Goal: Task Accomplishment & Management: Use online tool/utility

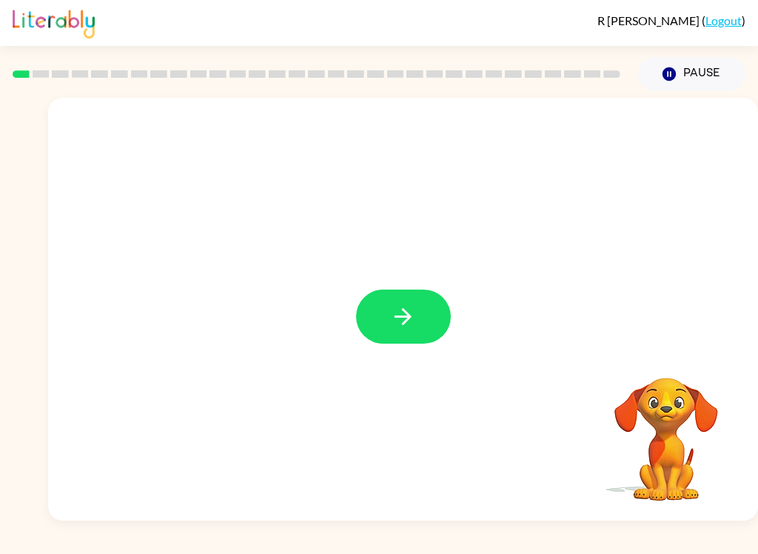
click at [438, 340] on button "button" at bounding box center [403, 317] width 95 height 54
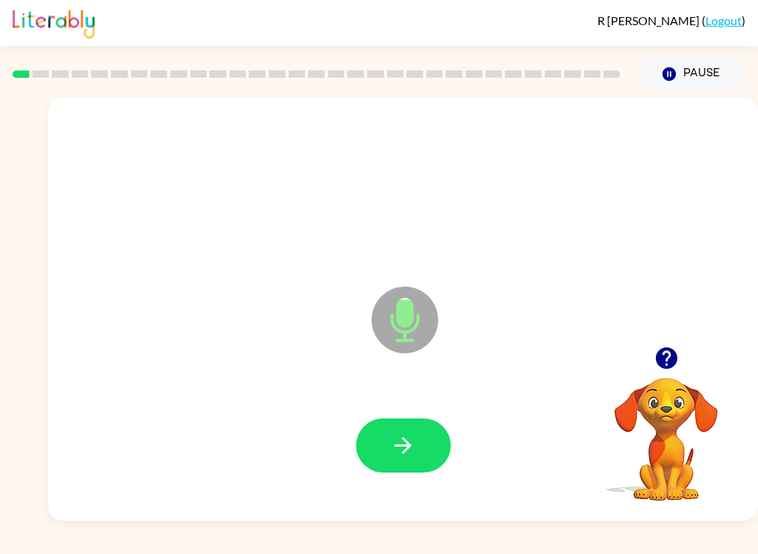
click at [418, 459] on button "button" at bounding box center [403, 445] width 95 height 54
click at [418, 433] on button "button" at bounding box center [403, 445] width 95 height 54
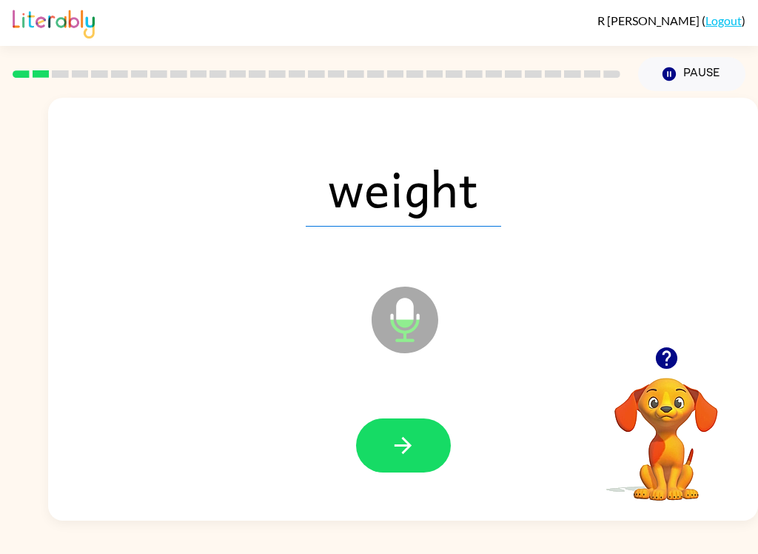
click at [429, 438] on button "button" at bounding box center [403, 445] width 95 height 54
click at [416, 435] on button "button" at bounding box center [403, 445] width 95 height 54
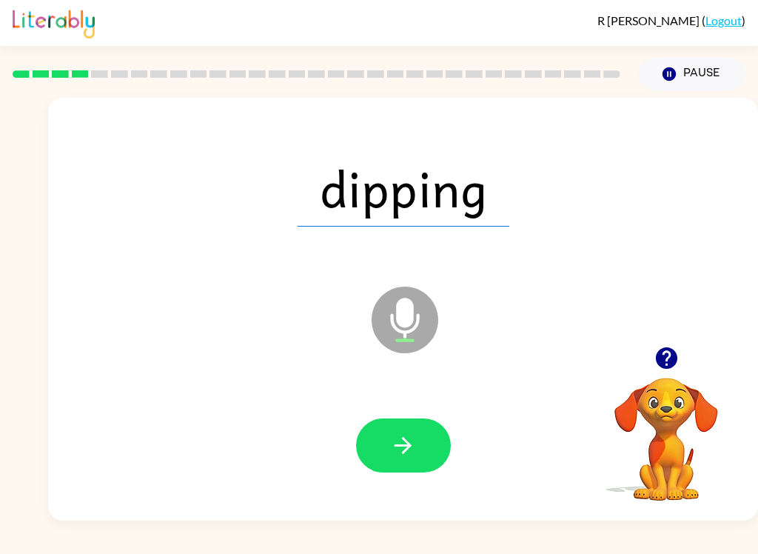
click at [409, 449] on icon "button" at bounding box center [403, 445] width 17 height 17
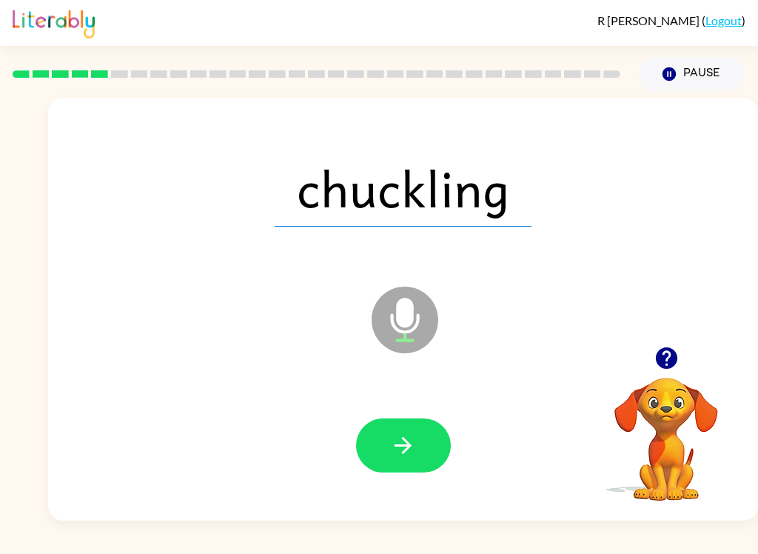
click at [424, 440] on button "button" at bounding box center [403, 445] width 95 height 54
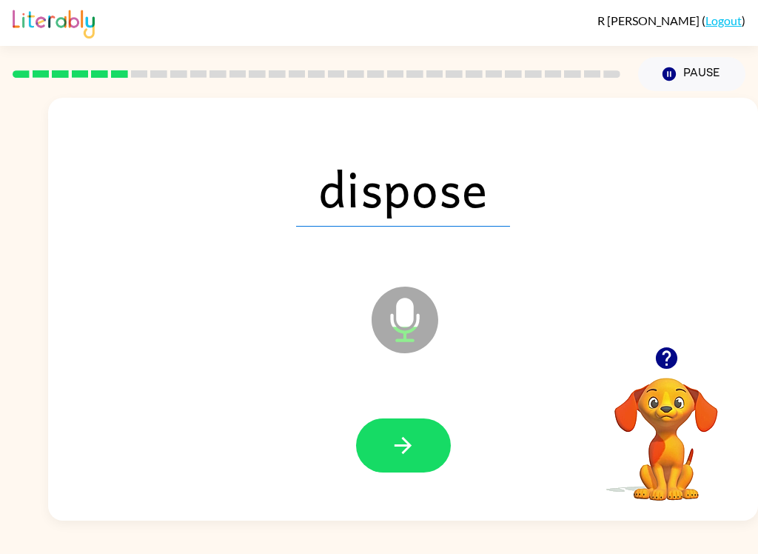
click at [421, 449] on button "button" at bounding box center [403, 445] width 95 height 54
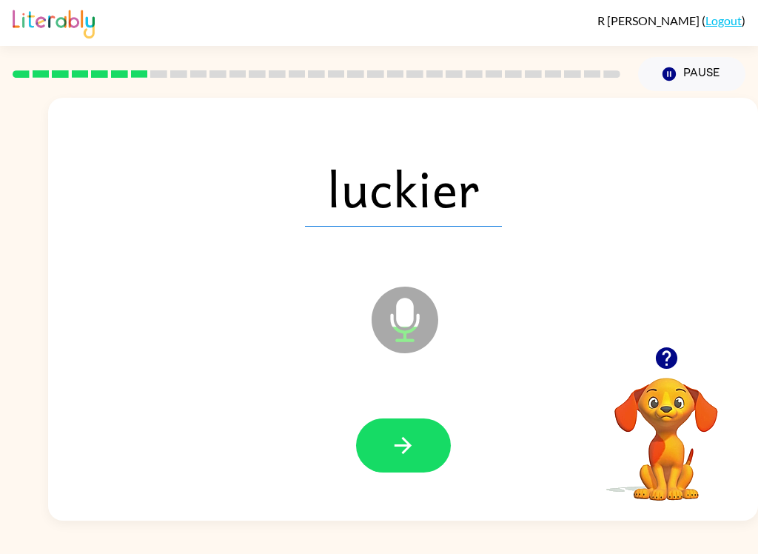
click at [422, 448] on button "button" at bounding box center [403, 445] width 95 height 54
click at [407, 444] on icon "button" at bounding box center [403, 445] width 26 height 26
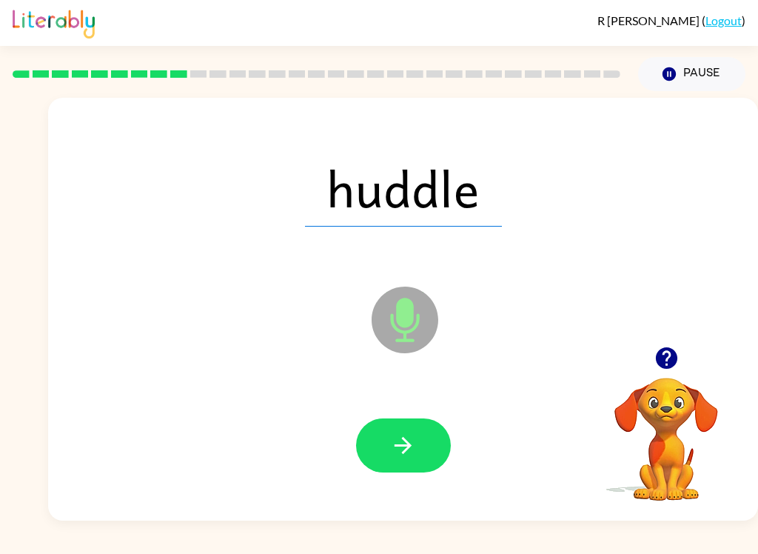
click at [597, 546] on div "R [PERSON_NAME] ( Logout ) Pause Pause huddle Microphone The Microphone is here…" at bounding box center [379, 277] width 758 height 554
click at [380, 446] on button "button" at bounding box center [403, 445] width 95 height 54
click at [380, 445] on div at bounding box center [403, 445] width 95 height 54
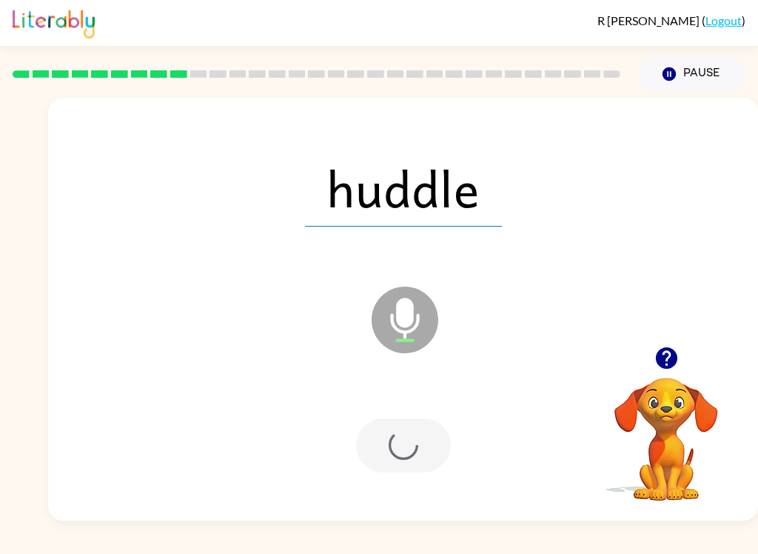
click at [406, 435] on div at bounding box center [403, 445] width 95 height 54
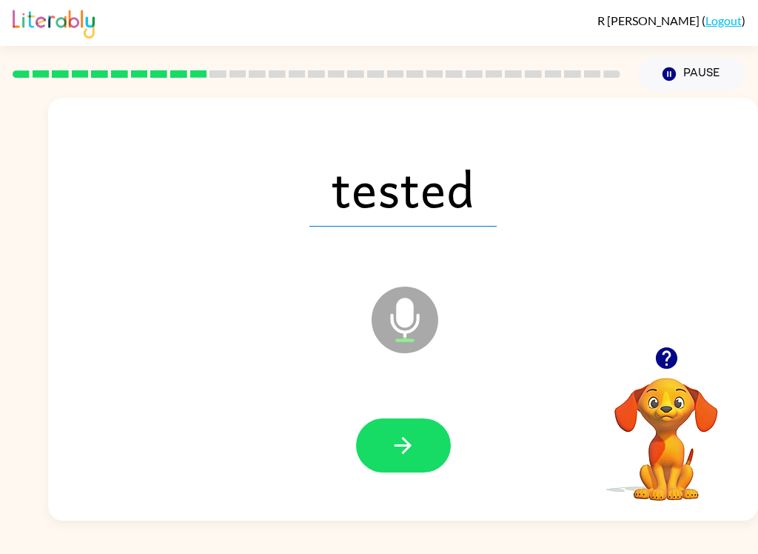
click at [384, 452] on button "button" at bounding box center [403, 445] width 95 height 54
click at [405, 438] on icon "button" at bounding box center [403, 445] width 26 height 26
click at [407, 444] on icon "button" at bounding box center [403, 445] width 17 height 17
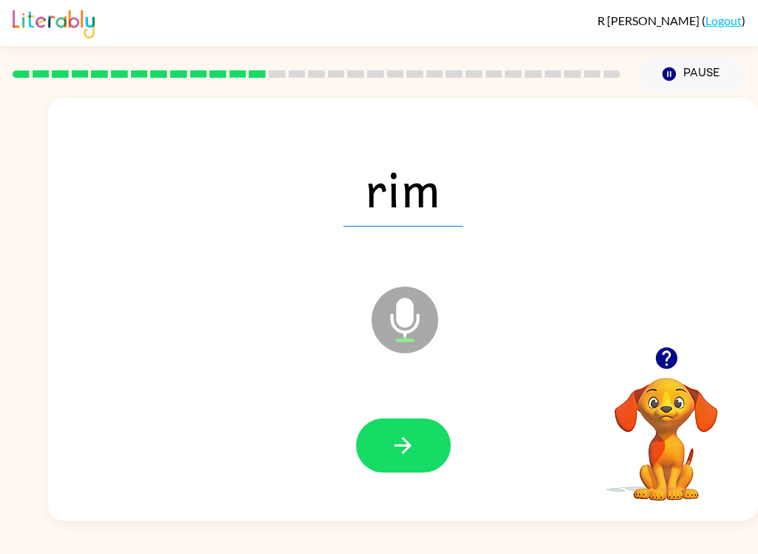
click at [415, 446] on icon "button" at bounding box center [403, 445] width 26 height 26
click at [425, 441] on button "button" at bounding box center [403, 445] width 95 height 54
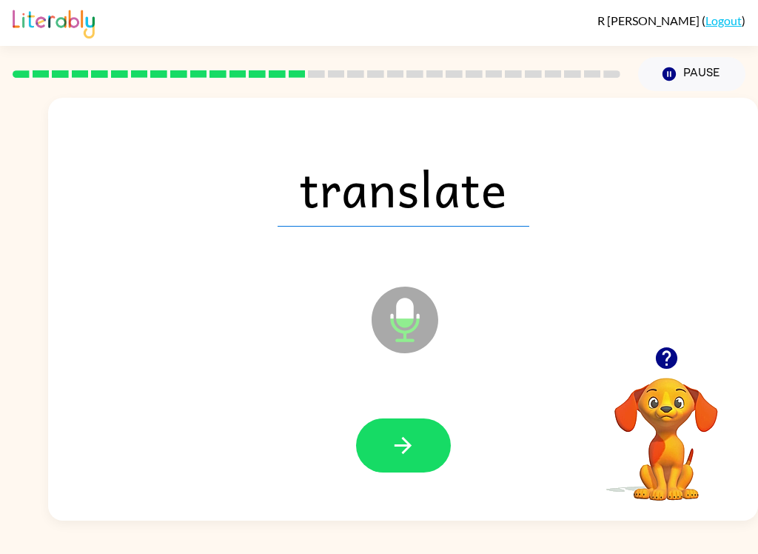
click at [414, 447] on icon "button" at bounding box center [403, 445] width 26 height 26
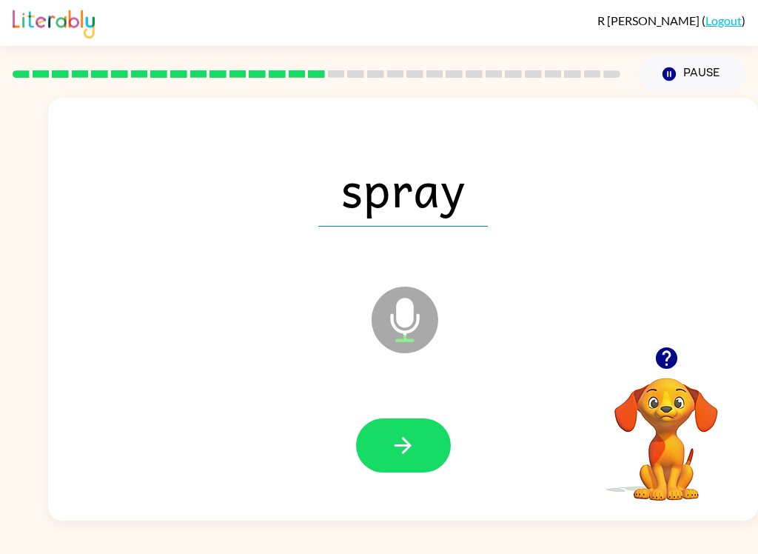
click at [417, 444] on button "button" at bounding box center [403, 445] width 95 height 54
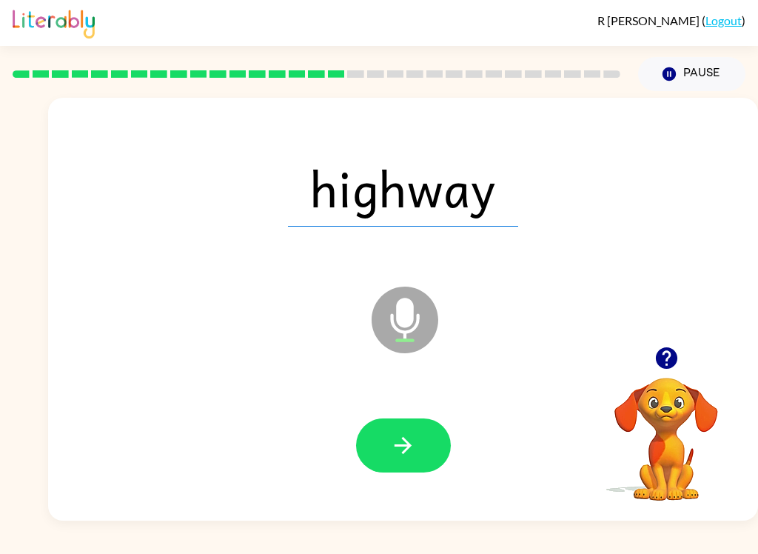
click at [417, 441] on button "button" at bounding box center [403, 445] width 95 height 54
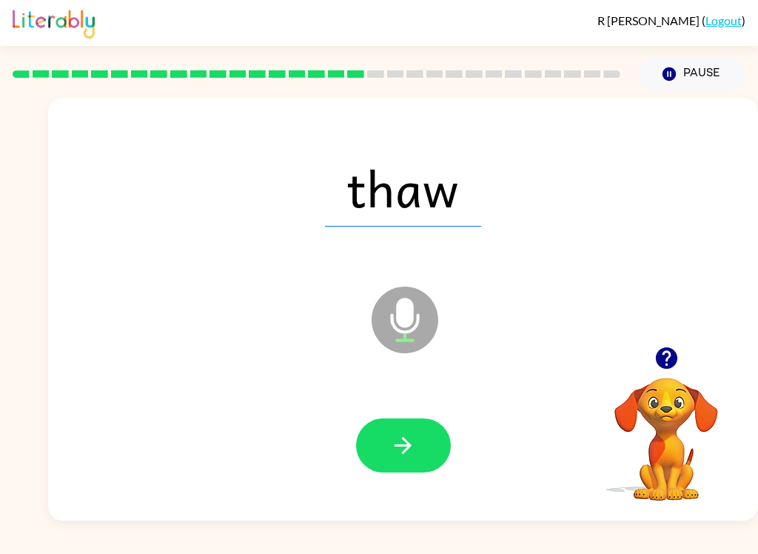
click at [412, 440] on icon "button" at bounding box center [403, 445] width 26 height 26
click at [415, 447] on icon "button" at bounding box center [403, 445] width 26 height 26
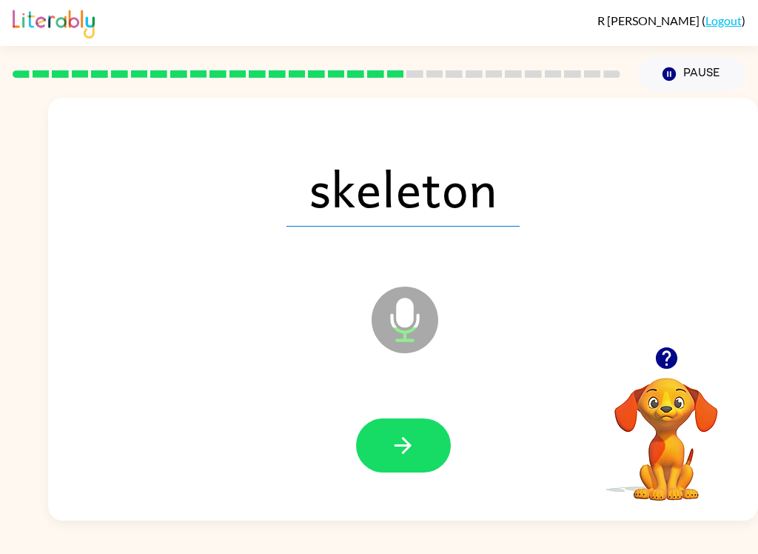
click at [406, 442] on icon "button" at bounding box center [403, 445] width 17 height 17
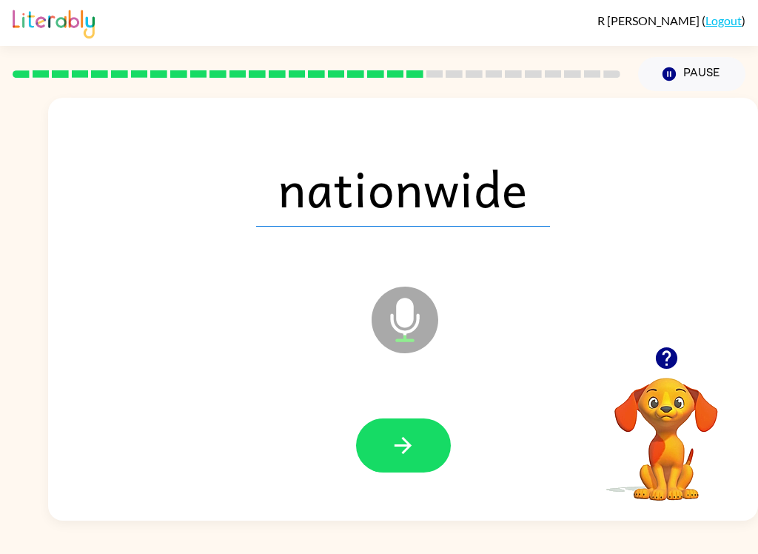
click at [711, 548] on div "R [PERSON_NAME] ( Logout ) Pause Pause nationwide Microphone The Microphone is …" at bounding box center [379, 277] width 758 height 554
click at [408, 443] on icon "button" at bounding box center [403, 445] width 17 height 17
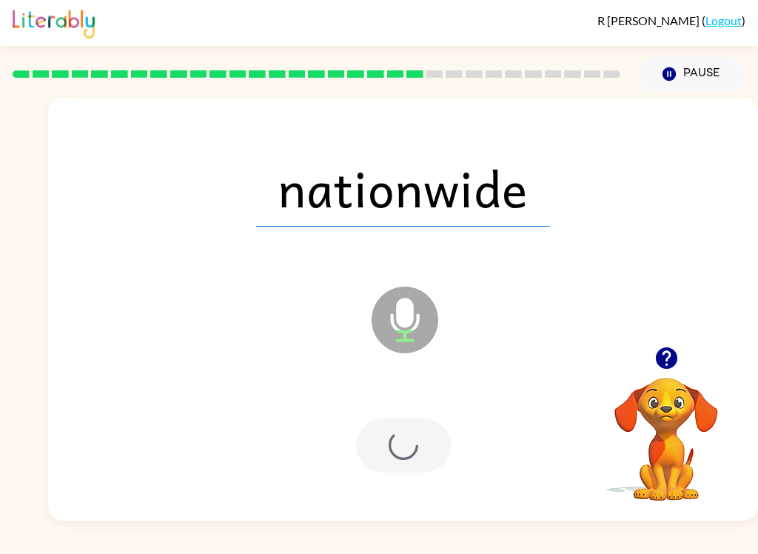
click at [408, 443] on div at bounding box center [403, 445] width 95 height 54
click at [412, 453] on div at bounding box center [403, 445] width 95 height 54
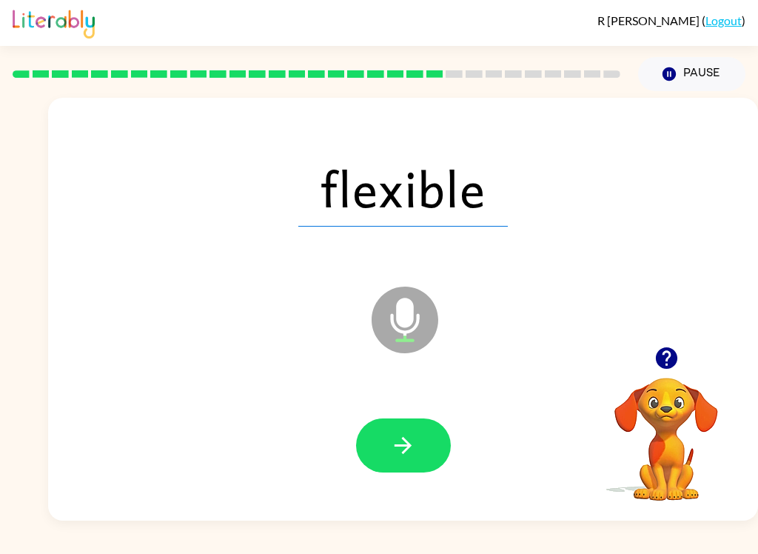
click at [409, 444] on icon "button" at bounding box center [403, 445] width 17 height 17
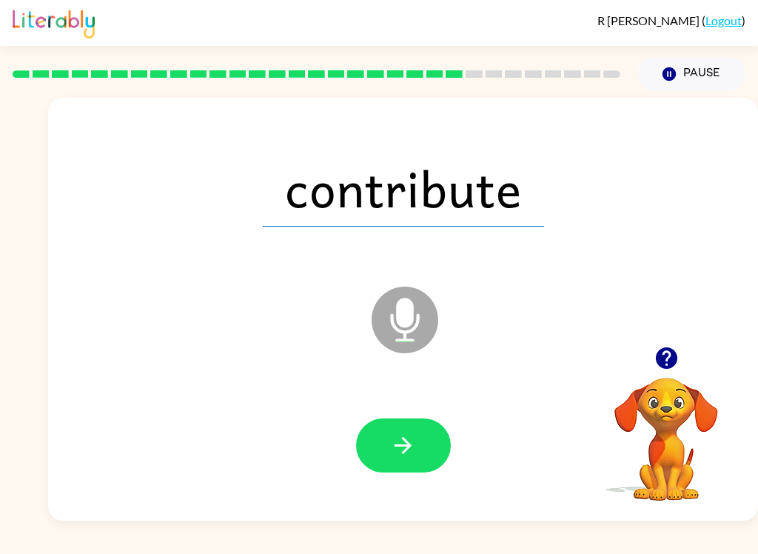
click at [416, 435] on button "button" at bounding box center [403, 445] width 95 height 54
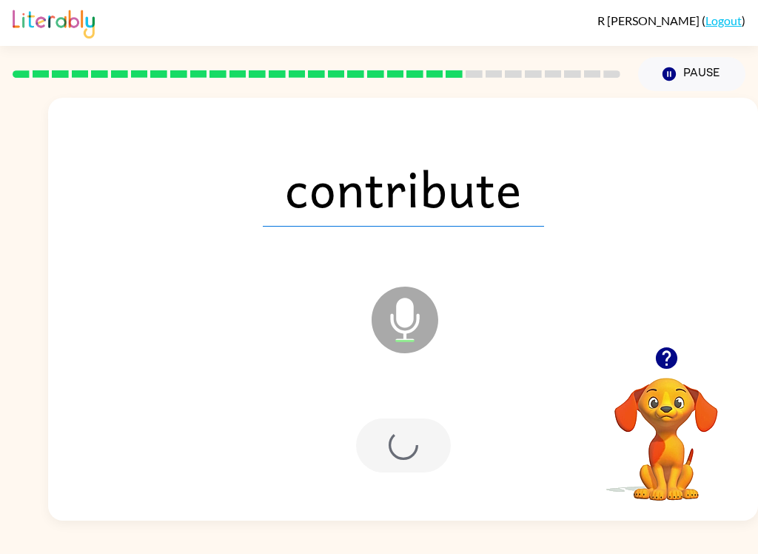
click at [416, 435] on div at bounding box center [403, 445] width 95 height 54
click at [421, 442] on div at bounding box center [403, 445] width 95 height 54
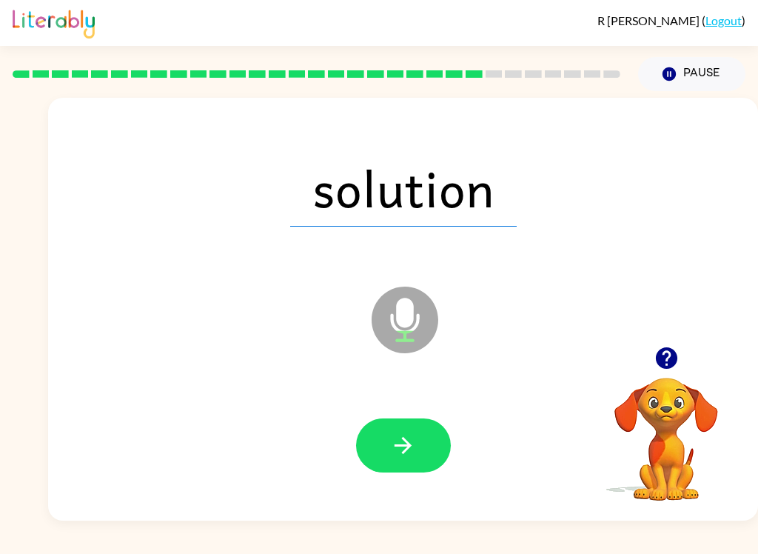
click at [410, 444] on icon "button" at bounding box center [403, 445] width 17 height 17
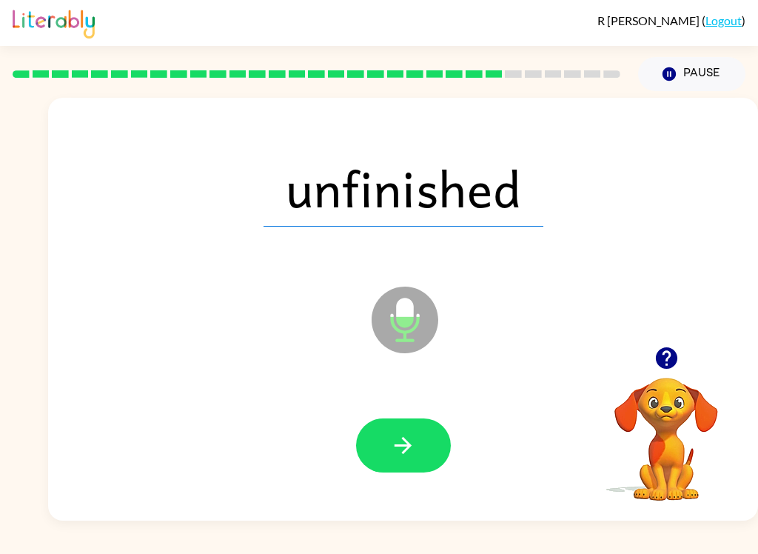
click at [411, 439] on icon "button" at bounding box center [403, 445] width 26 height 26
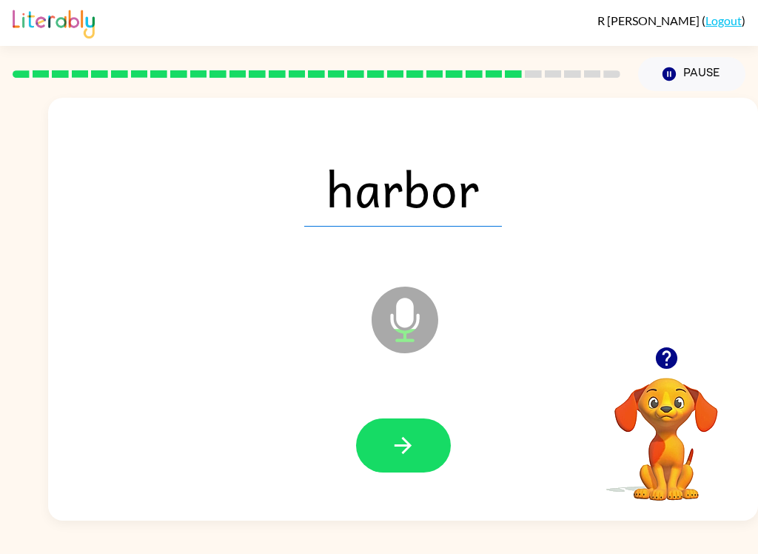
click at [411, 451] on icon "button" at bounding box center [403, 445] width 26 height 26
click at [412, 444] on icon "button" at bounding box center [403, 445] width 26 height 26
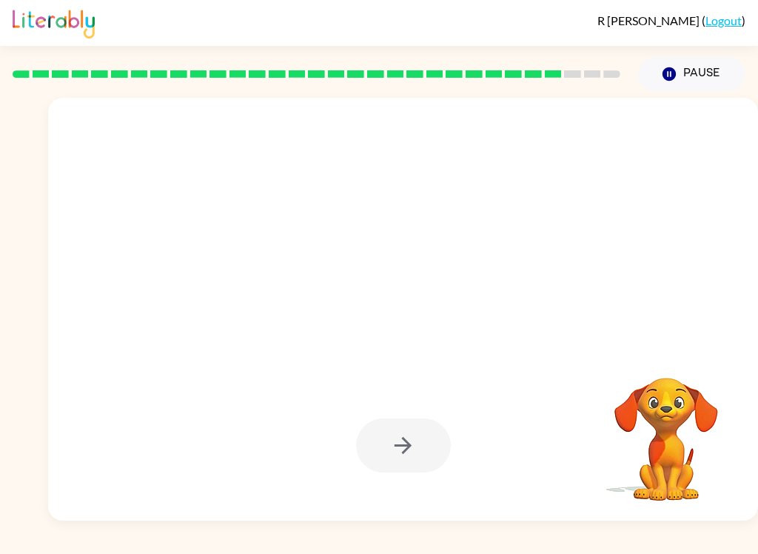
click at [649, 517] on div at bounding box center [403, 309] width 710 height 423
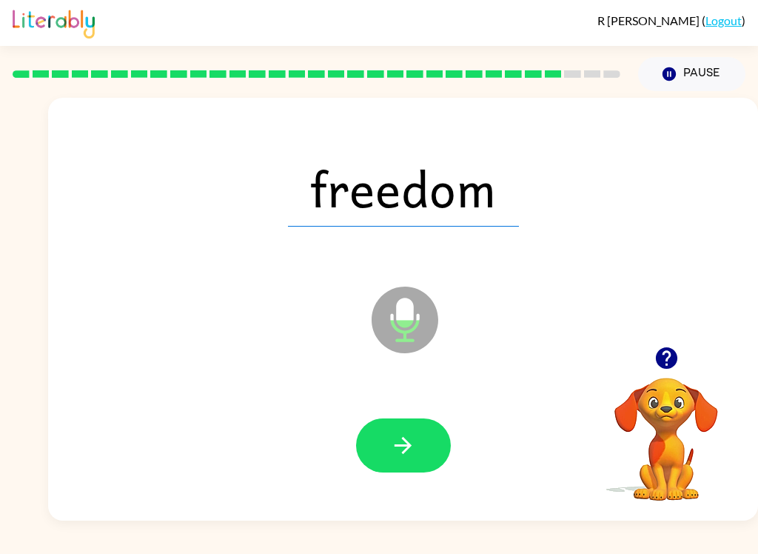
click at [412, 444] on icon "button" at bounding box center [403, 445] width 26 height 26
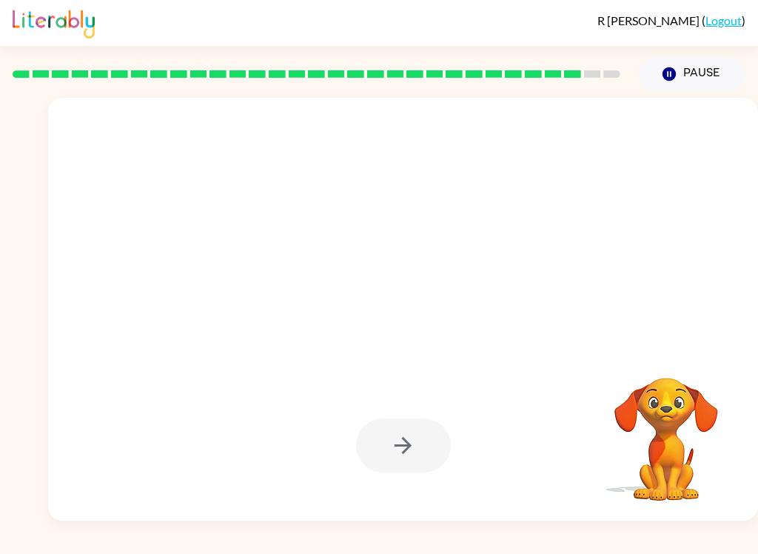
click at [692, 511] on div at bounding box center [403, 309] width 710 height 423
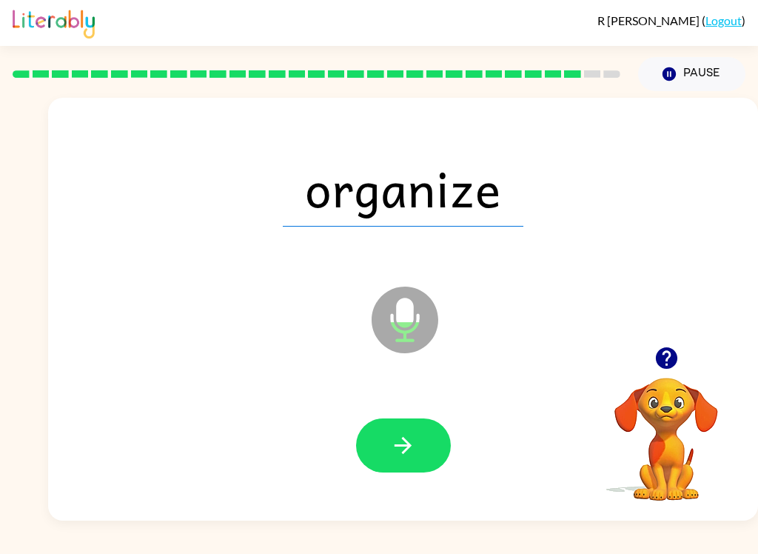
click at [403, 426] on button "button" at bounding box center [403, 445] width 95 height 54
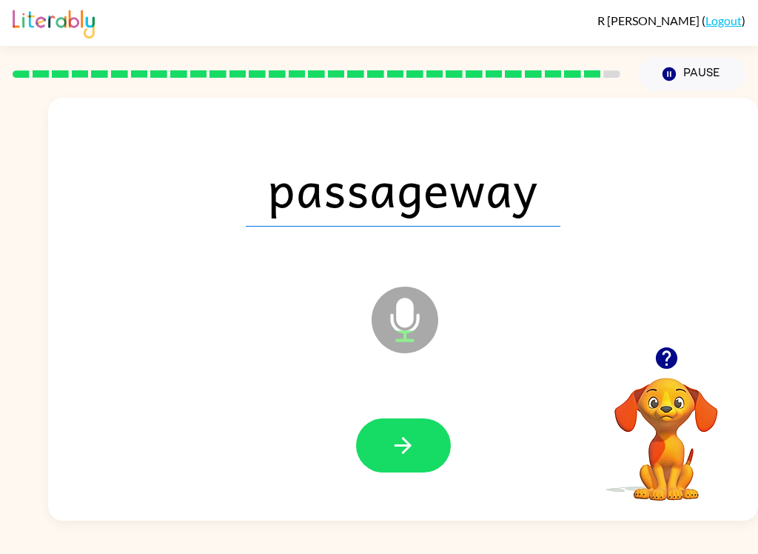
click at [404, 433] on icon "button" at bounding box center [403, 445] width 26 height 26
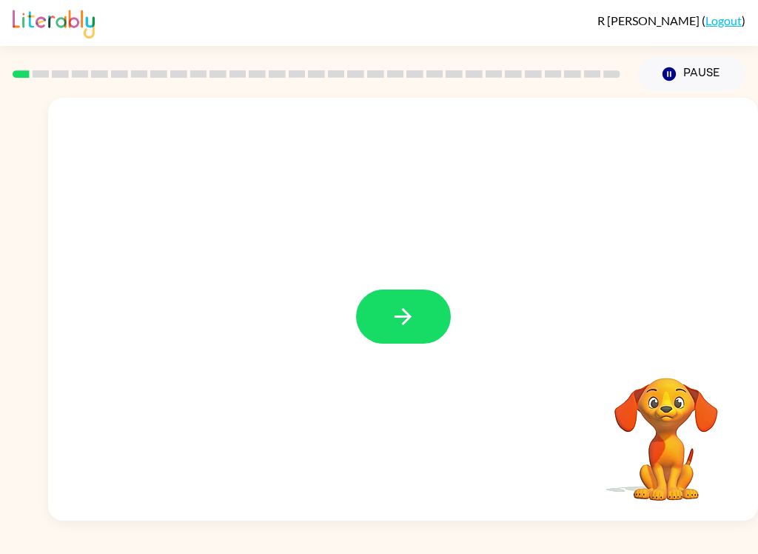
click at [427, 327] on button "button" at bounding box center [403, 317] width 95 height 54
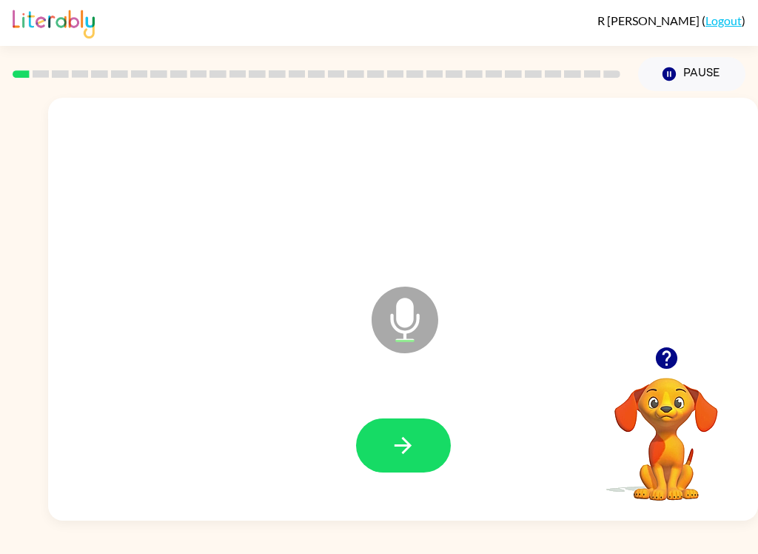
click at [409, 435] on icon "button" at bounding box center [403, 445] width 26 height 26
click at [404, 453] on icon "button" at bounding box center [403, 445] width 17 height 17
click at [404, 453] on div at bounding box center [403, 445] width 681 height 121
click at [410, 440] on icon "button" at bounding box center [403, 445] width 26 height 26
click at [462, 548] on div "R Kimbrough-Santucci ( Logout ) Pause Pause Microphone The Microphone is here w…" at bounding box center [379, 277] width 758 height 554
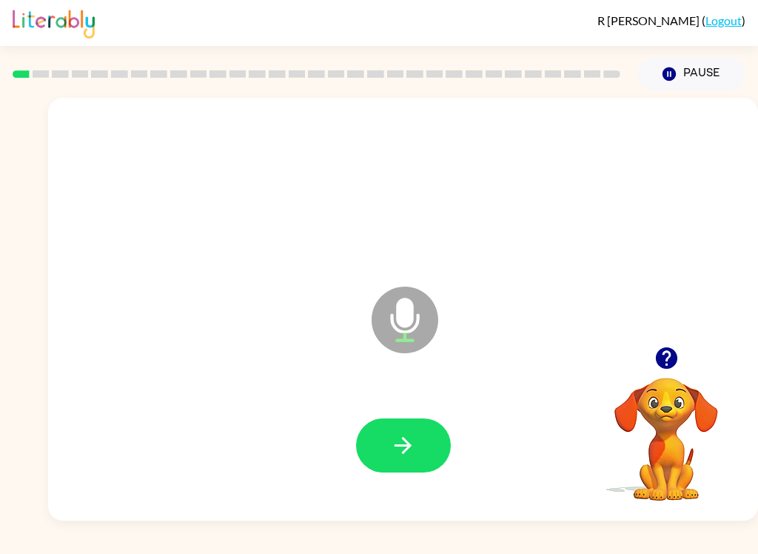
click at [421, 448] on button "button" at bounding box center [403, 445] width 95 height 54
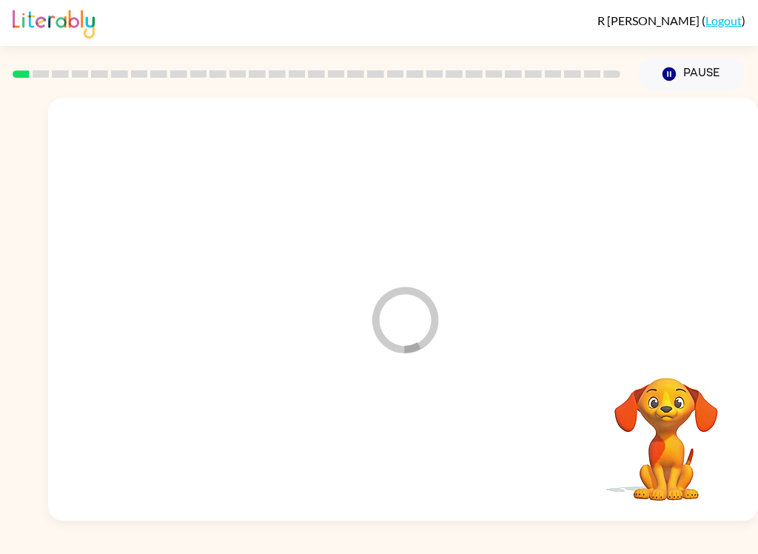
click at [420, 447] on div at bounding box center [403, 445] width 681 height 121
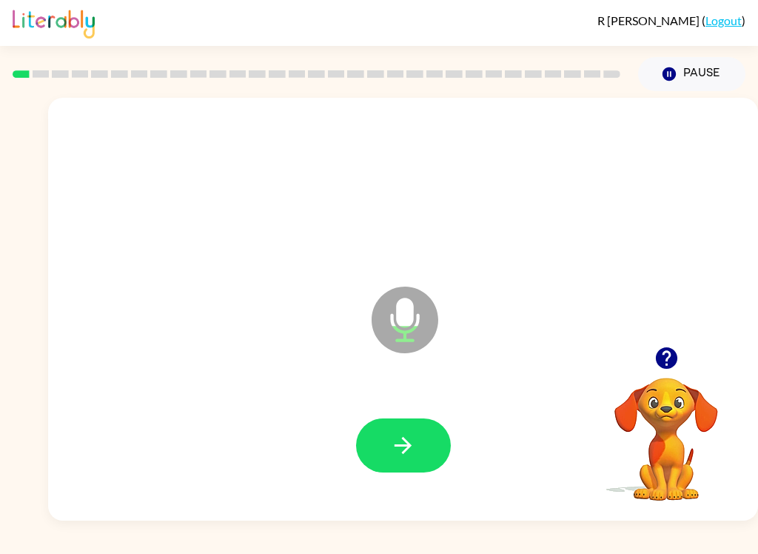
click at [412, 447] on icon "button" at bounding box center [403, 445] width 26 height 26
click at [407, 441] on icon "button" at bounding box center [403, 445] width 17 height 17
click at [414, 451] on icon "button" at bounding box center [403, 445] width 26 height 26
click at [419, 449] on button "button" at bounding box center [403, 445] width 95 height 54
click at [412, 450] on icon "button" at bounding box center [403, 445] width 26 height 26
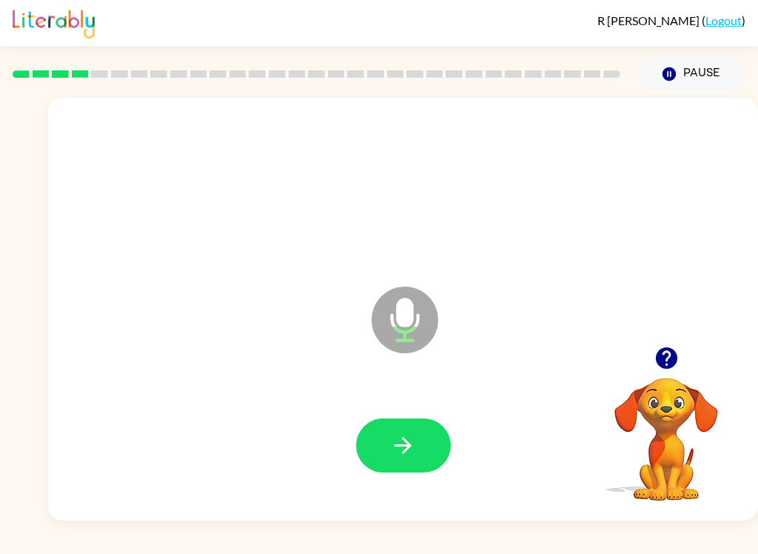
click at [406, 439] on icon "button" at bounding box center [403, 445] width 26 height 26
click at [405, 450] on icon "button" at bounding box center [403, 445] width 17 height 17
click at [407, 447] on icon "button" at bounding box center [403, 445] width 26 height 26
click at [410, 449] on icon "button" at bounding box center [403, 445] width 26 height 26
click at [402, 440] on icon "button" at bounding box center [403, 445] width 26 height 26
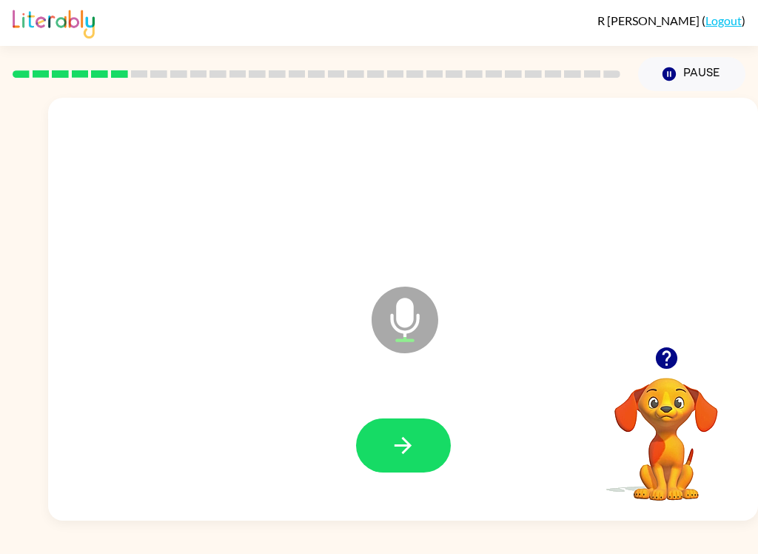
click at [392, 451] on icon "button" at bounding box center [403, 445] width 26 height 26
click at [416, 437] on button "button" at bounding box center [403, 445] width 95 height 54
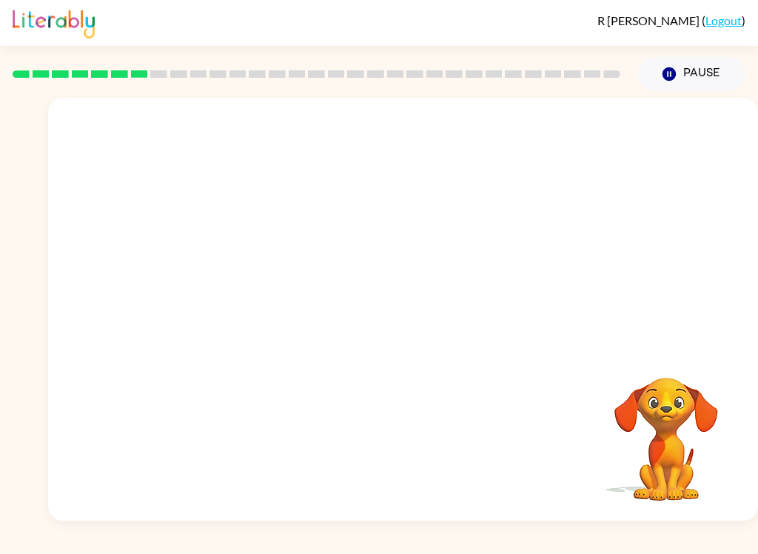
click at [404, 548] on div "R Kimbrough-Santucci ( Logout ) Pause Pause Your browser must support playing .…" at bounding box center [379, 277] width 758 height 554
click at [720, 548] on div "R Kimbrough-Santucci ( Logout ) Pause Pause Your browser must support playing .…" at bounding box center [379, 277] width 758 height 554
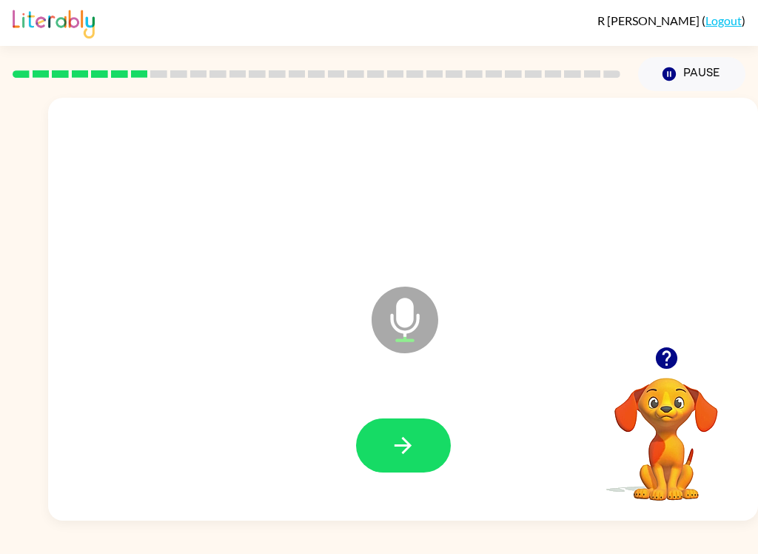
click at [414, 441] on icon "button" at bounding box center [403, 445] width 26 height 26
click at [406, 441] on icon "button" at bounding box center [403, 445] width 17 height 17
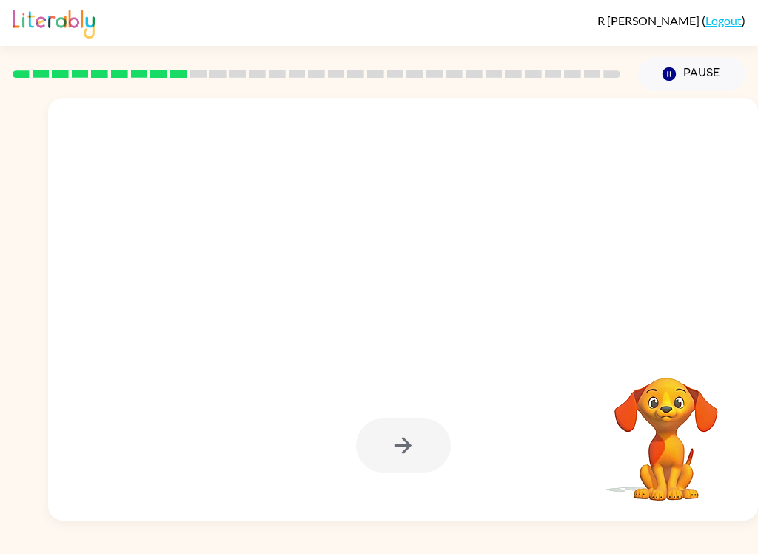
click at [548, 545] on div "R Kimbrough-Santucci ( Logout ) Pause Pause Your browser must support playing .…" at bounding box center [379, 277] width 758 height 554
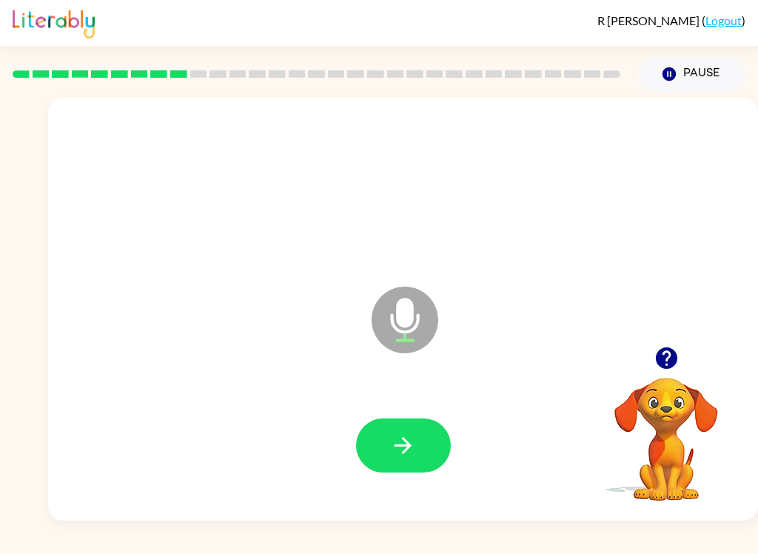
click at [412, 437] on icon "button" at bounding box center [403, 445] width 26 height 26
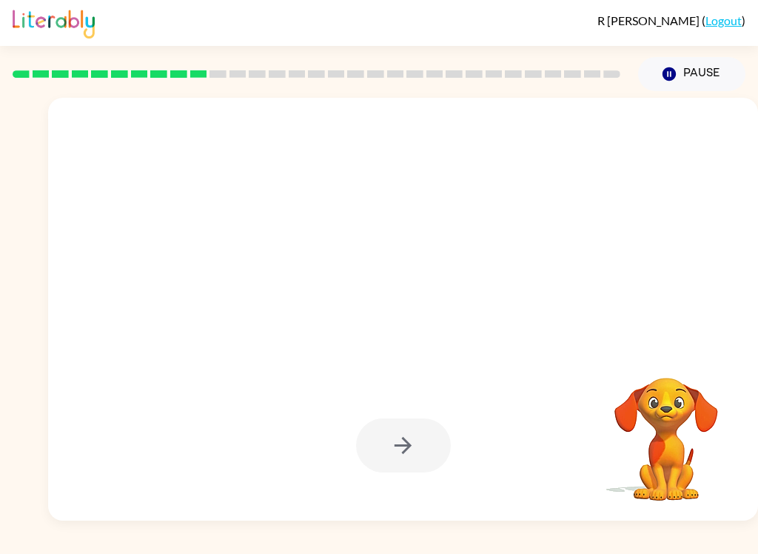
click at [338, 548] on div "R Kimbrough-Santucci ( Logout ) Pause Pause Your browser must support playing .…" at bounding box center [379, 277] width 758 height 554
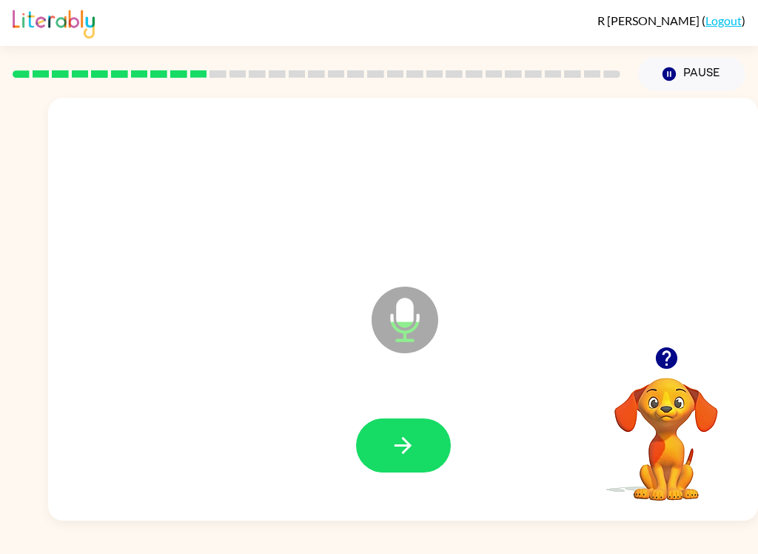
click at [412, 434] on icon "button" at bounding box center [403, 445] width 26 height 26
click at [405, 438] on icon "button" at bounding box center [403, 445] width 26 height 26
click at [404, 440] on icon "button" at bounding box center [403, 445] width 17 height 17
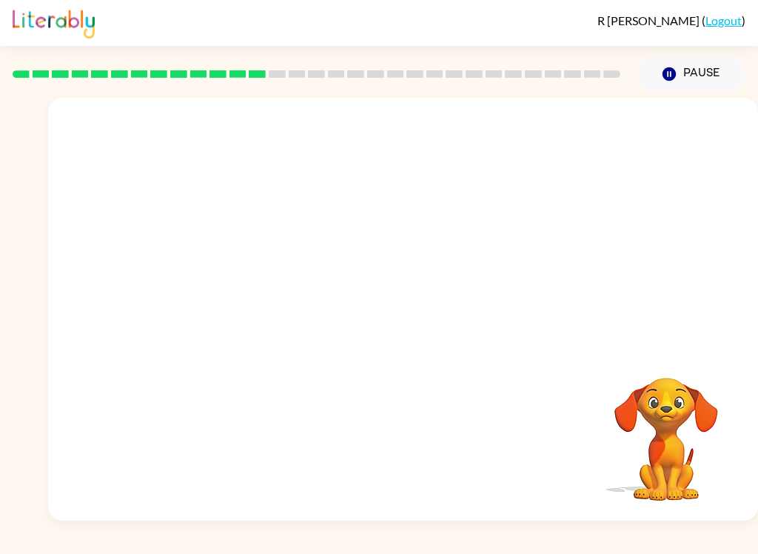
click at [288, 548] on div "R Kimbrough-Santucci ( Logout ) Pause Pause Your browser must support playing .…" at bounding box center [379, 277] width 758 height 554
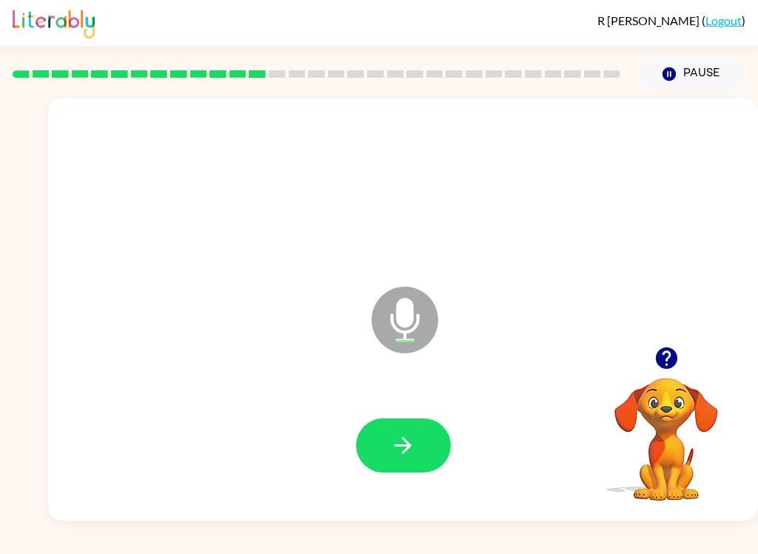
click at [421, 444] on button "button" at bounding box center [403, 445] width 95 height 54
click at [404, 434] on icon "button" at bounding box center [403, 445] width 26 height 26
click at [404, 455] on icon "button" at bounding box center [403, 445] width 26 height 26
click at [412, 453] on icon "button" at bounding box center [403, 445] width 26 height 26
click at [409, 443] on icon "button" at bounding box center [403, 445] width 17 height 17
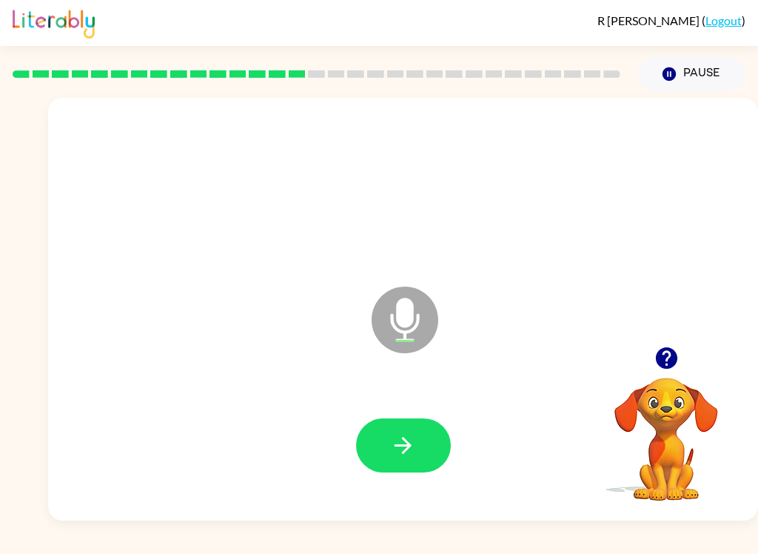
click at [413, 446] on icon "button" at bounding box center [403, 445] width 26 height 26
click at [418, 457] on button "button" at bounding box center [403, 445] width 95 height 54
click at [421, 441] on button "button" at bounding box center [403, 445] width 95 height 54
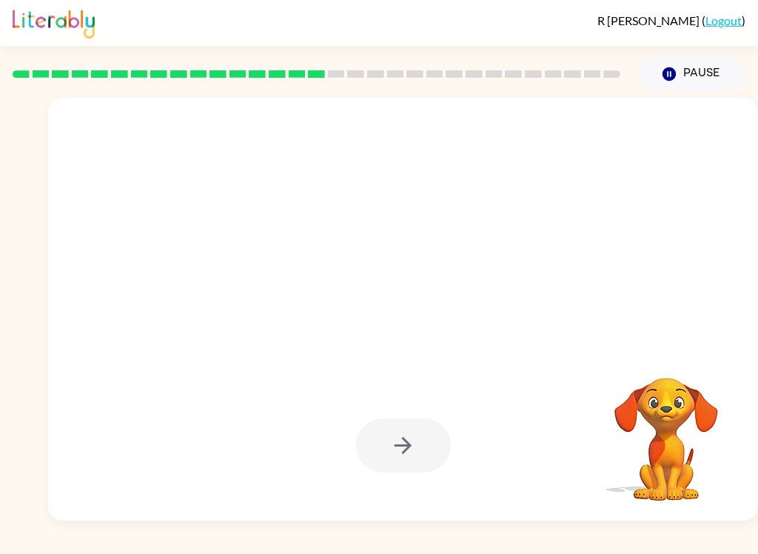
click at [599, 546] on div "R Kimbrough-Santucci ( Logout ) Pause Pause Your browser must support playing .…" at bounding box center [379, 277] width 758 height 554
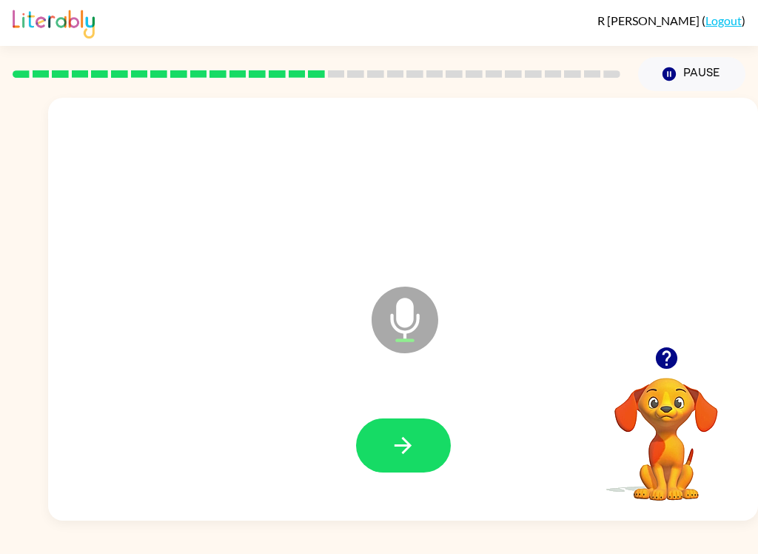
click at [418, 447] on button "button" at bounding box center [403, 445] width 95 height 54
click at [404, 455] on icon "button" at bounding box center [403, 445] width 26 height 26
click at [420, 419] on button "button" at bounding box center [403, 445] width 95 height 54
click at [419, 435] on button "button" at bounding box center [403, 445] width 95 height 54
click at [416, 455] on button "button" at bounding box center [403, 445] width 95 height 54
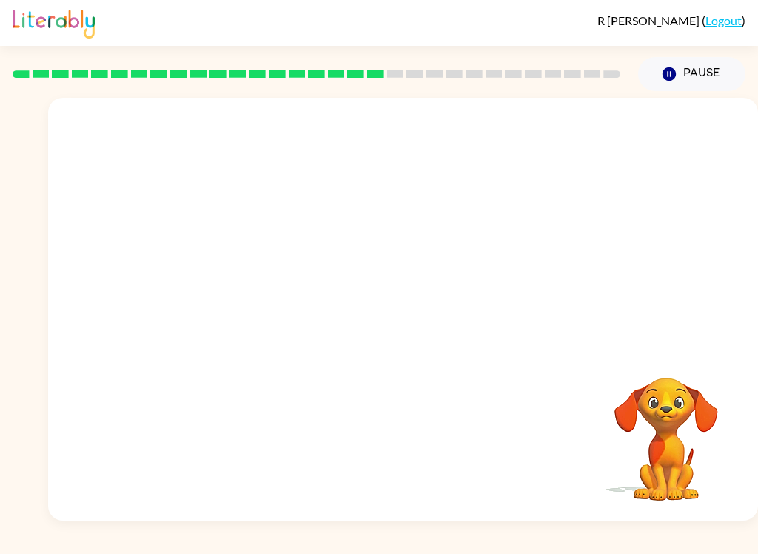
click at [669, 328] on div at bounding box center [403, 309] width 710 height 423
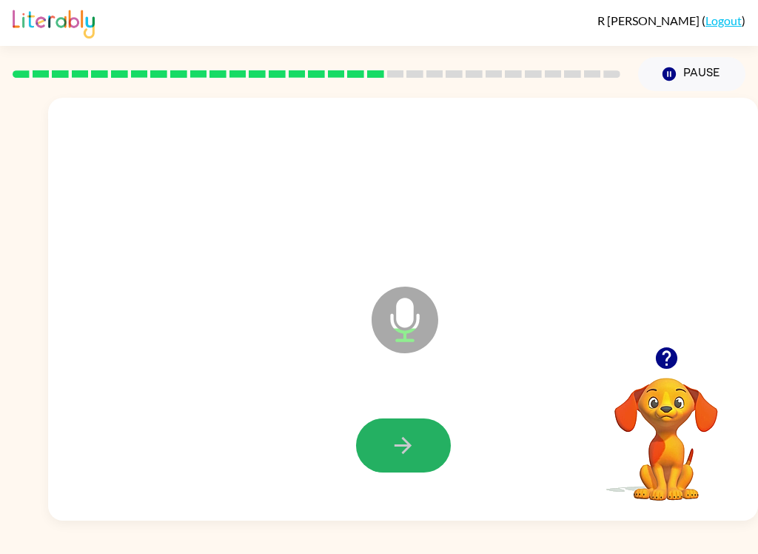
click at [412, 458] on icon "button" at bounding box center [403, 445] width 26 height 26
click at [424, 427] on button "button" at bounding box center [403, 445] width 95 height 54
click at [423, 427] on div at bounding box center [403, 445] width 681 height 121
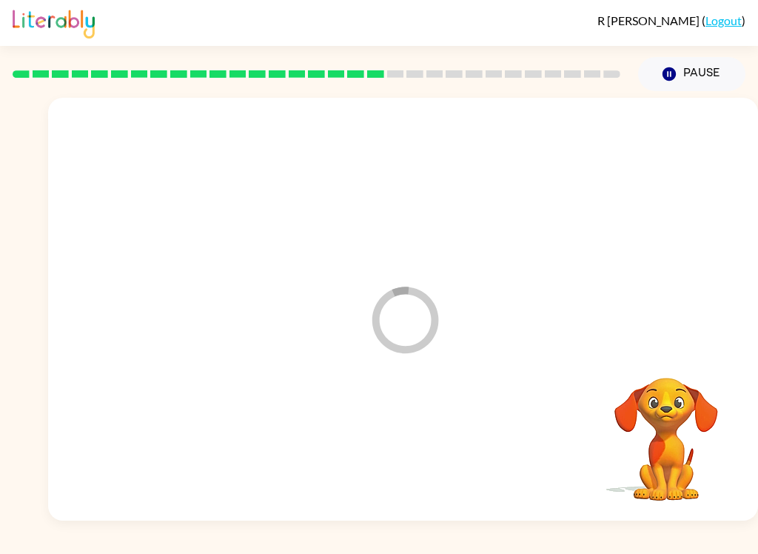
click at [417, 449] on div at bounding box center [403, 445] width 681 height 121
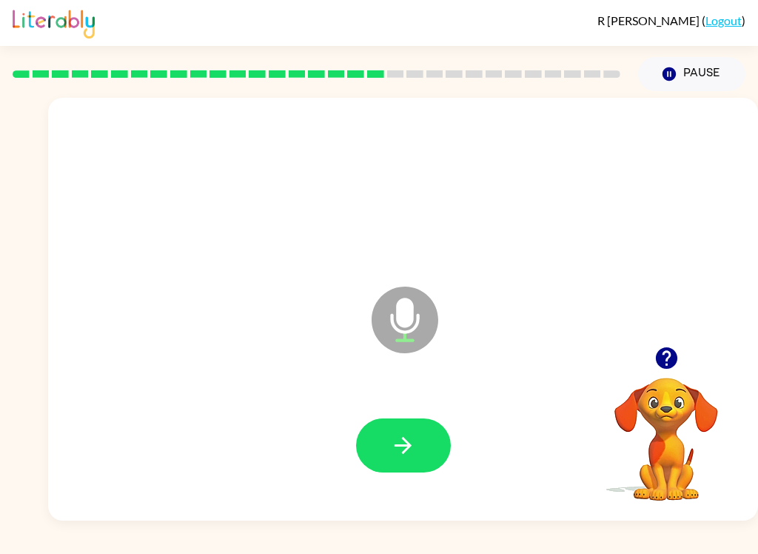
click at [403, 444] on icon "button" at bounding box center [403, 445] width 26 height 26
click at [419, 430] on button "button" at bounding box center [403, 445] width 95 height 54
click at [422, 441] on button "button" at bounding box center [403, 445] width 95 height 54
click at [416, 443] on button "button" at bounding box center [403, 445] width 95 height 54
click at [422, 451] on button "button" at bounding box center [403, 445] width 95 height 54
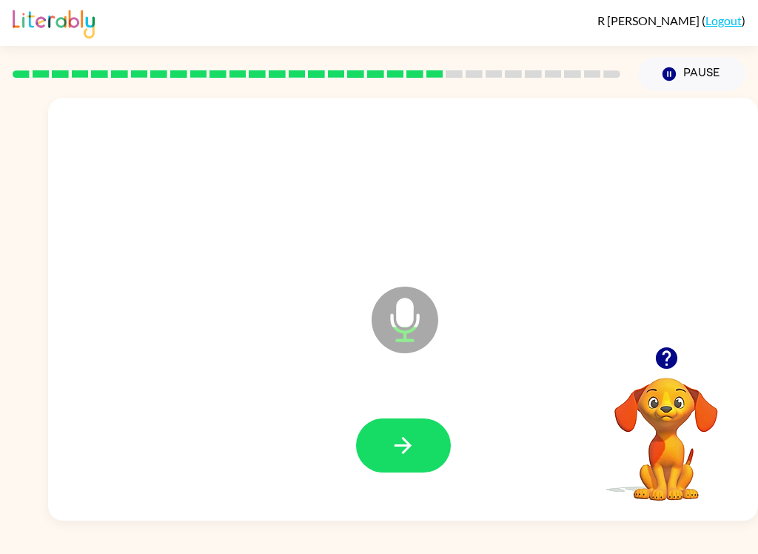
click at [410, 439] on icon "button" at bounding box center [403, 445] width 26 height 26
click at [409, 453] on icon "button" at bounding box center [403, 445] width 26 height 26
click at [415, 441] on icon "button" at bounding box center [403, 445] width 26 height 26
click at [407, 449] on icon "button" at bounding box center [403, 445] width 17 height 17
click at [424, 436] on button "button" at bounding box center [403, 445] width 95 height 54
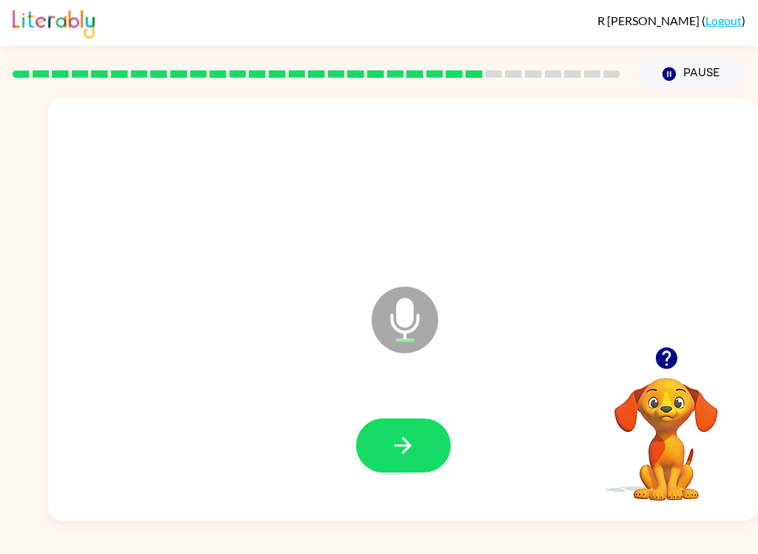
click at [421, 447] on button "button" at bounding box center [403, 445] width 95 height 54
click at [412, 447] on icon "button" at bounding box center [403, 445] width 26 height 26
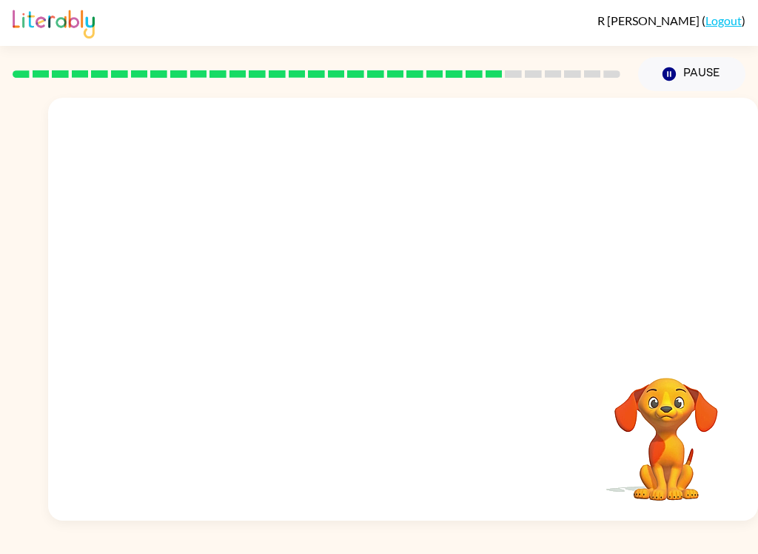
click at [629, 546] on div "R Kimbrough-Santucci ( Logout ) Pause Pause Your browser must support playing .…" at bounding box center [379, 277] width 758 height 554
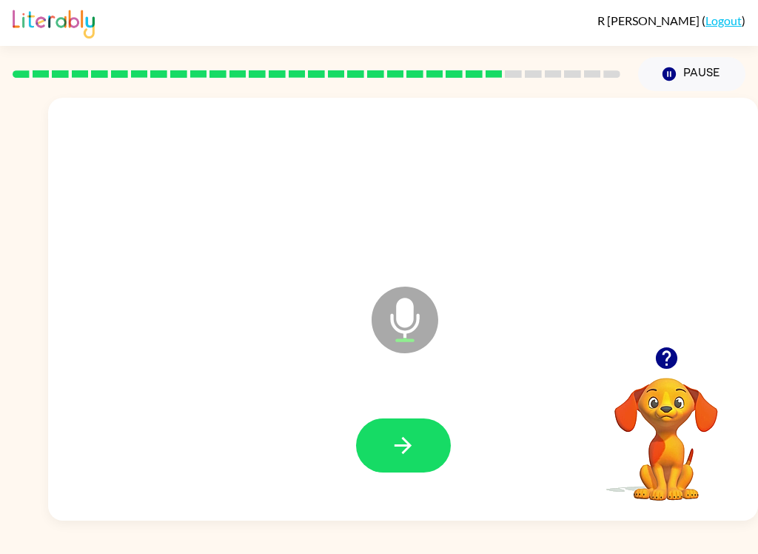
click at [421, 443] on button "button" at bounding box center [403, 445] width 95 height 54
click at [428, 467] on button "button" at bounding box center [403, 445] width 95 height 54
click at [398, 444] on icon "button" at bounding box center [403, 445] width 26 height 26
click at [398, 435] on icon "button" at bounding box center [403, 445] width 26 height 26
click at [421, 449] on button "button" at bounding box center [403, 445] width 95 height 54
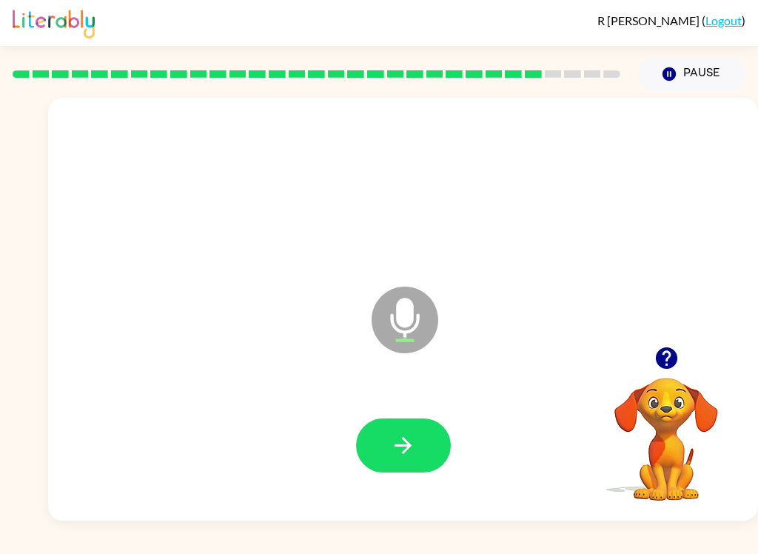
click at [401, 452] on icon "button" at bounding box center [403, 445] width 26 height 26
click at [408, 453] on icon "button" at bounding box center [403, 445] width 26 height 26
click at [418, 455] on button "button" at bounding box center [403, 445] width 95 height 54
click at [418, 446] on button "button" at bounding box center [403, 445] width 95 height 54
click at [420, 455] on button "button" at bounding box center [403, 445] width 95 height 54
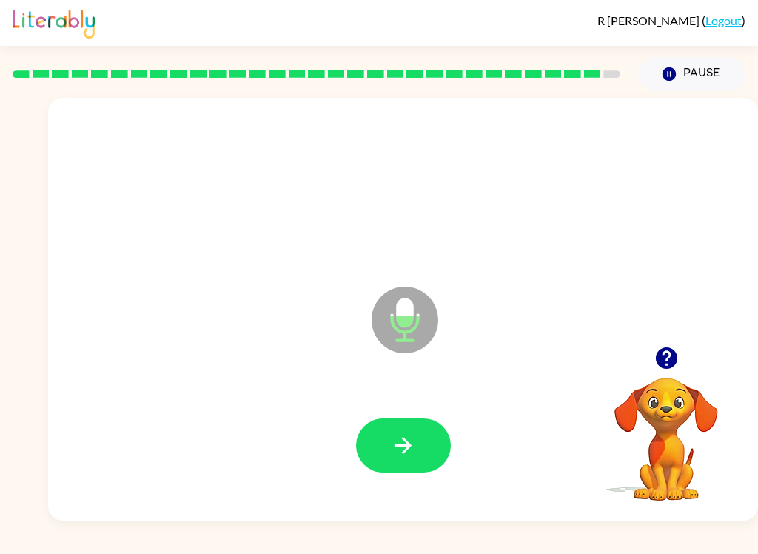
click at [413, 450] on icon "button" at bounding box center [403, 445] width 26 height 26
click at [411, 441] on icon "button" at bounding box center [403, 445] width 26 height 26
